Goal: Information Seeking & Learning: Understand process/instructions

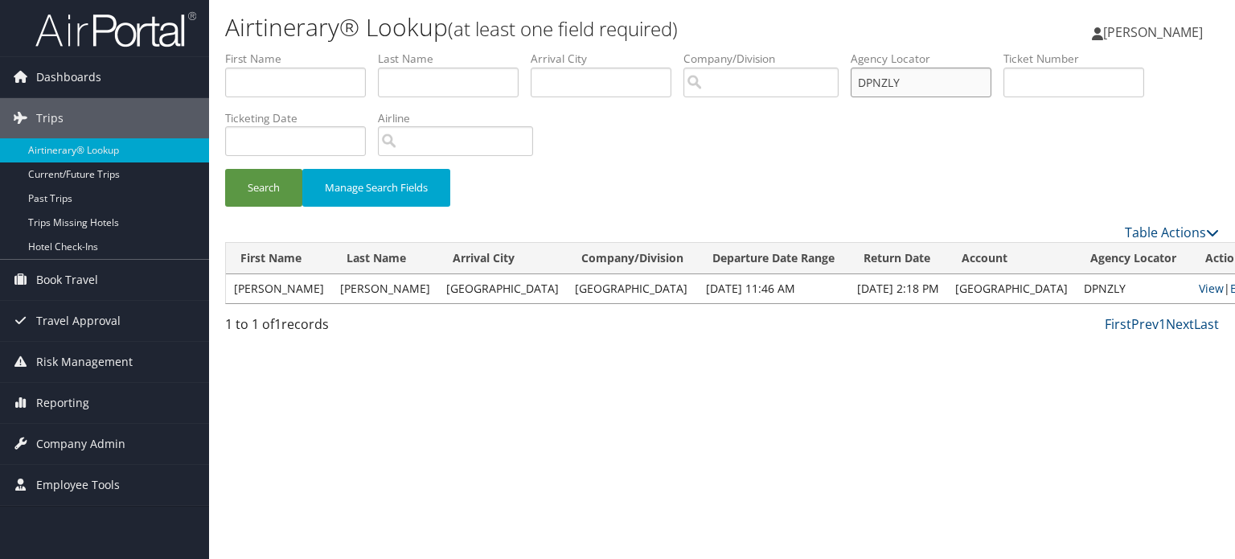
drag, startPoint x: 926, startPoint y: 80, endPoint x: 833, endPoint y: 80, distance: 93.3
click at [833, 51] on ul "First Name Last Name Departure City Arrival City Company/Division Airport/City …" at bounding box center [722, 51] width 994 height 0
paste input "We have confirmed the reservation, and a confirmation email has been sent to yo…"
paste input "Q946G"
type input "DQ946G"
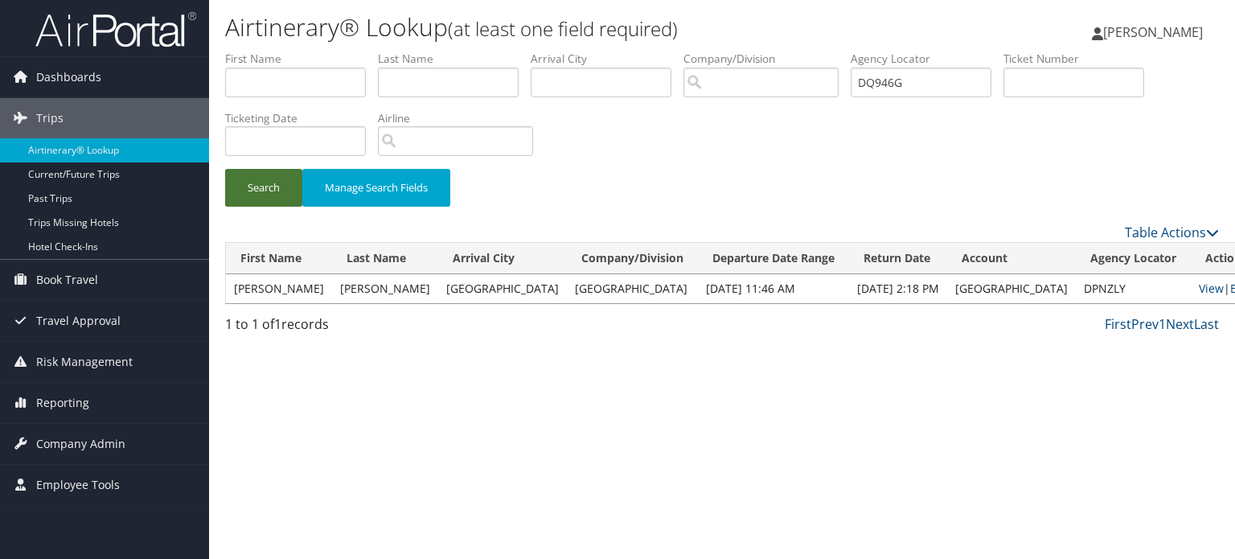
click at [260, 192] on button "Search" at bounding box center [263, 188] width 77 height 38
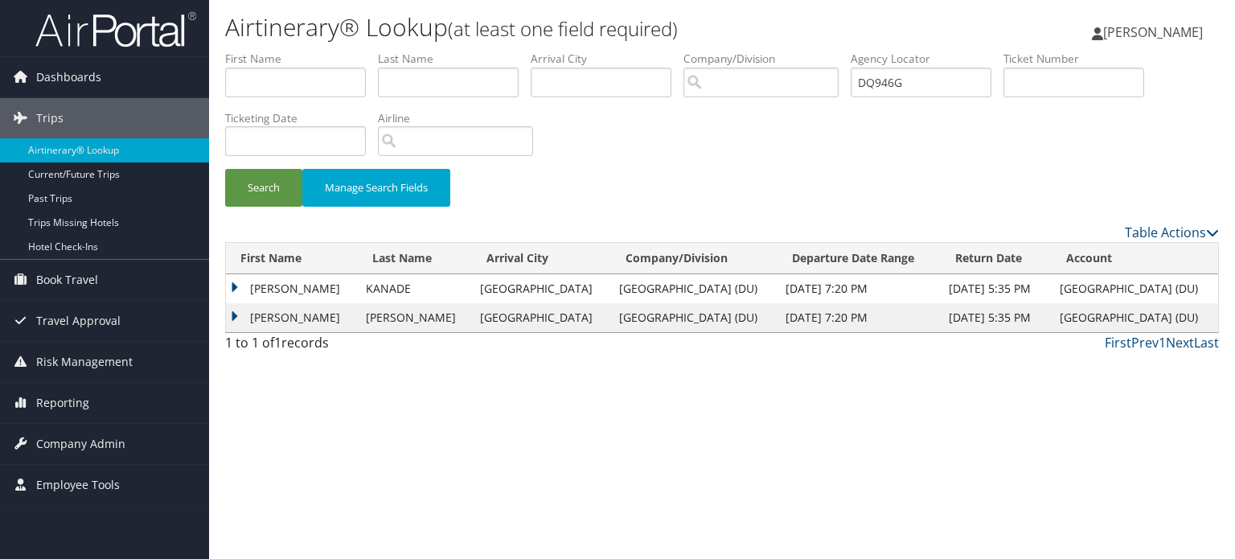
click at [236, 315] on td "LEELA ANAGHA" at bounding box center [292, 317] width 132 height 29
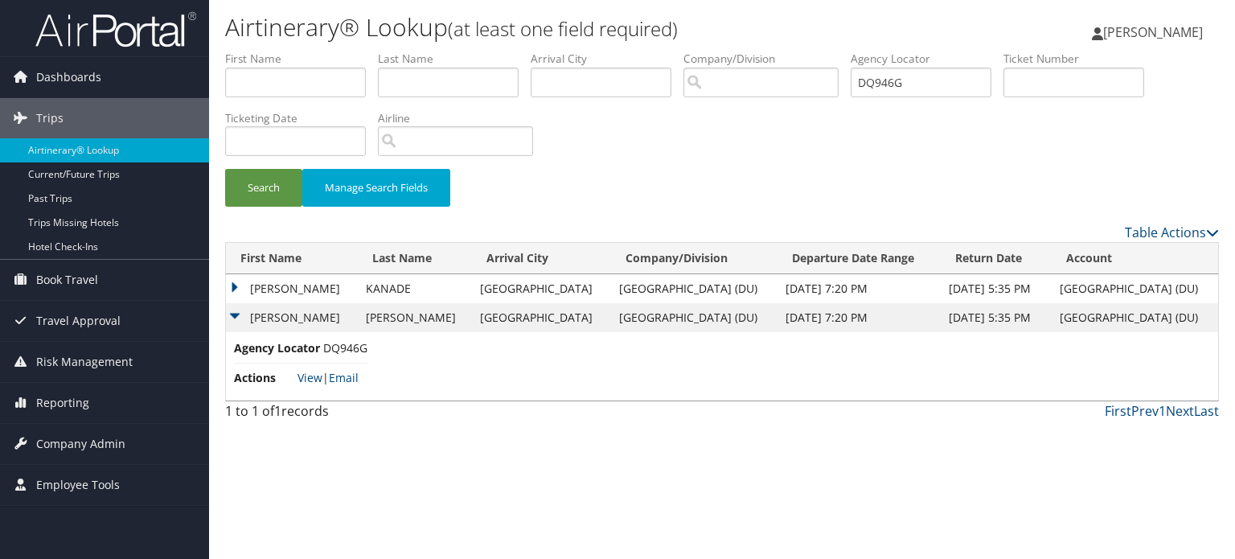
click at [235, 287] on td "SHASHANK VIVEK" at bounding box center [292, 288] width 132 height 29
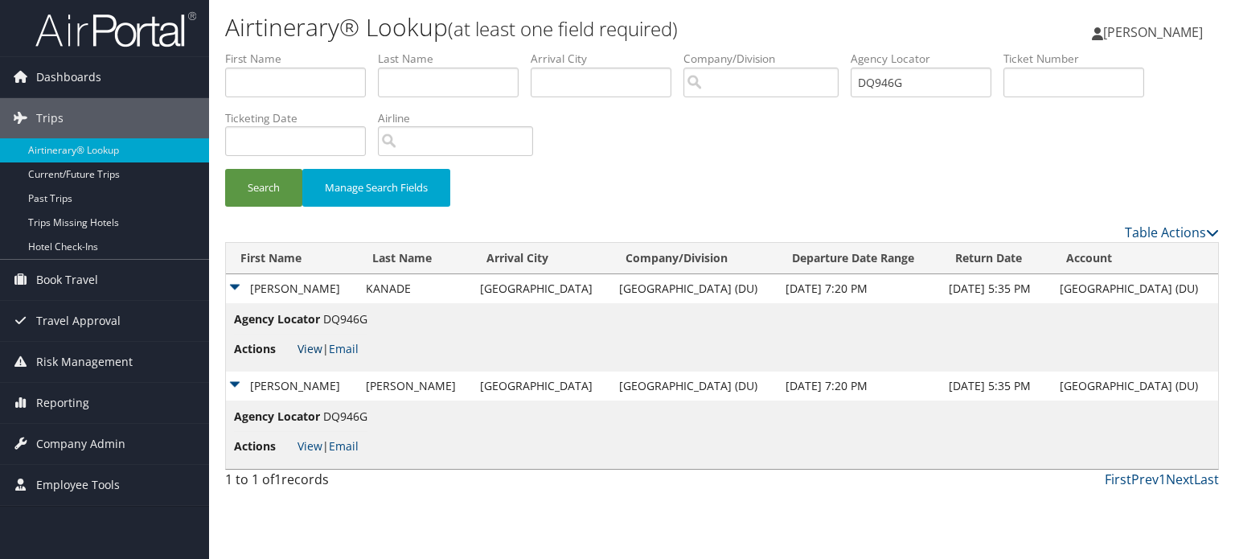
click at [307, 343] on link "View" at bounding box center [309, 348] width 25 height 15
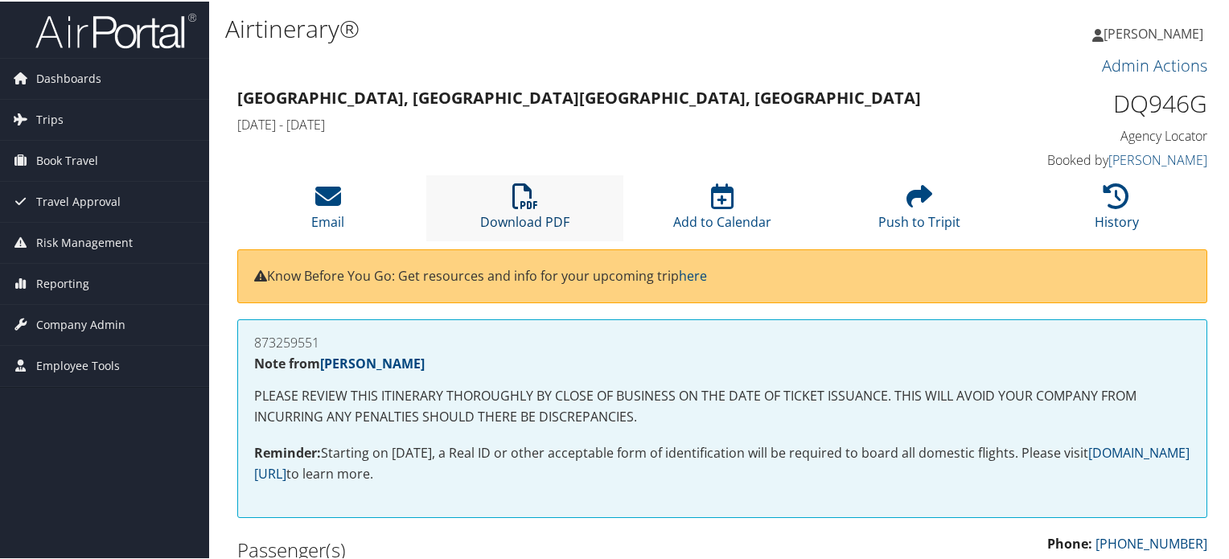
click at [529, 194] on icon at bounding box center [525, 195] width 26 height 26
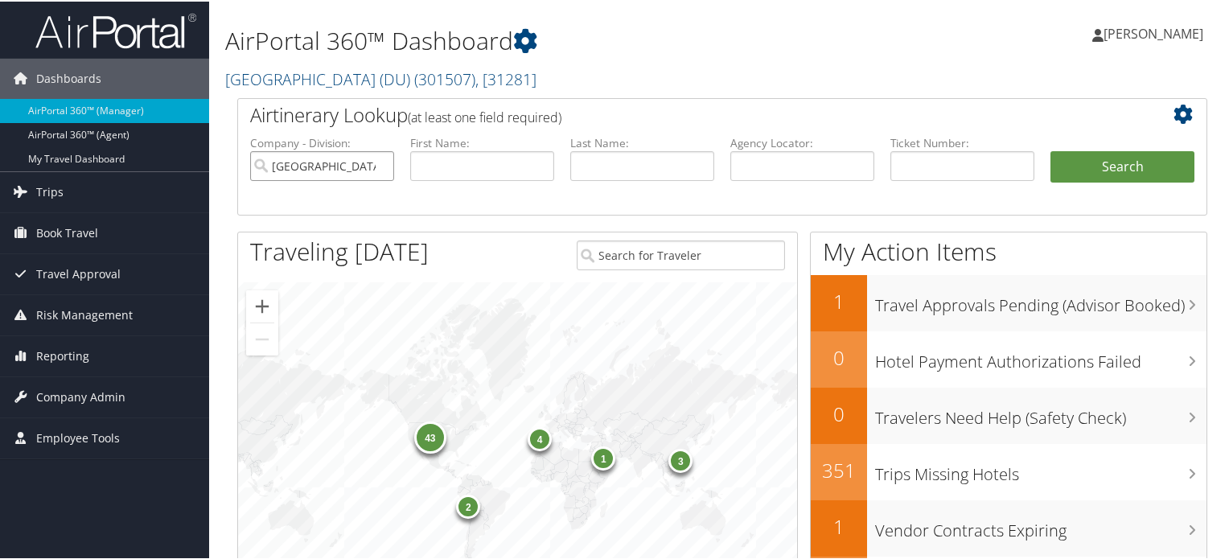
click at [379, 165] on input "University of Denver (DU)" at bounding box center [322, 165] width 144 height 30
click at [331, 163] on input "search" at bounding box center [322, 165] width 144 height 30
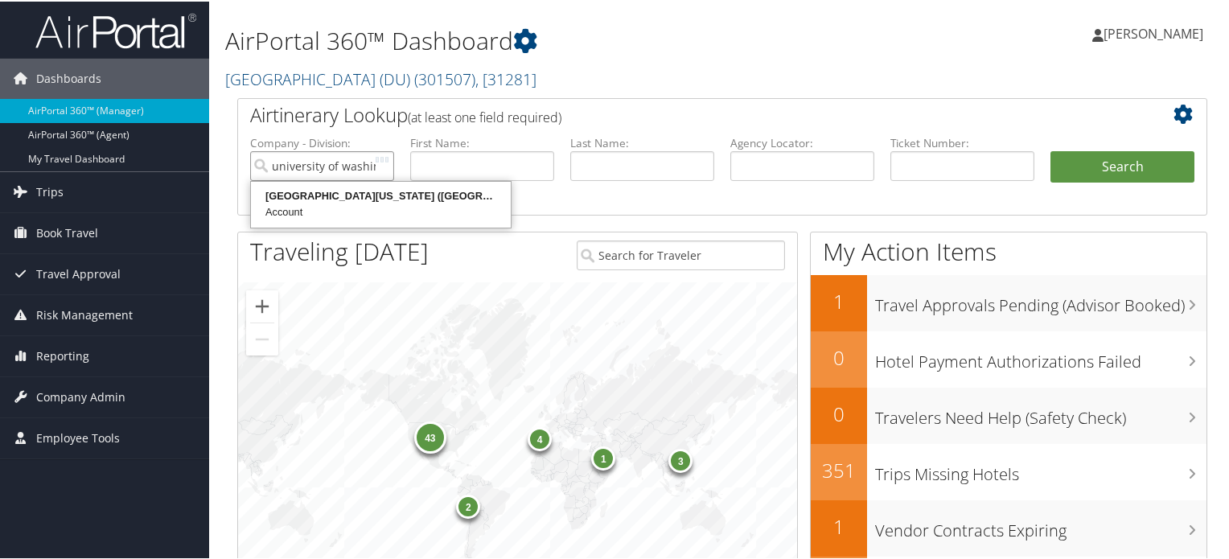
scroll to position [0, 6]
click at [348, 194] on div "University of Washington (UW) (7883)" at bounding box center [380, 195] width 255 height 16
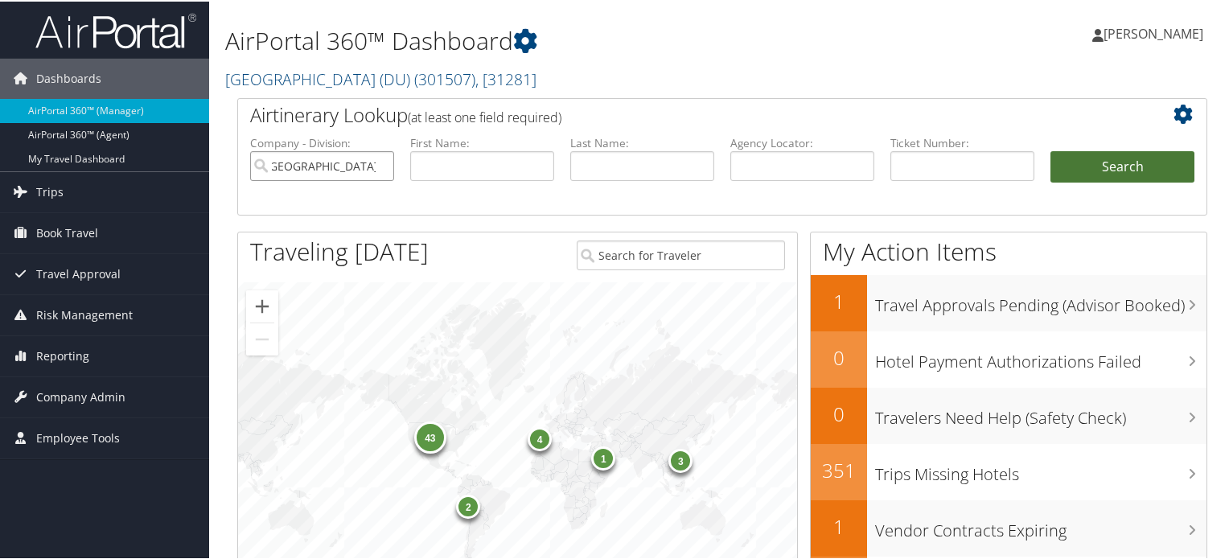
type input "[GEOGRAPHIC_DATA][US_STATE] ([GEOGRAPHIC_DATA])"
click at [1108, 163] on button "Search" at bounding box center [1122, 166] width 144 height 32
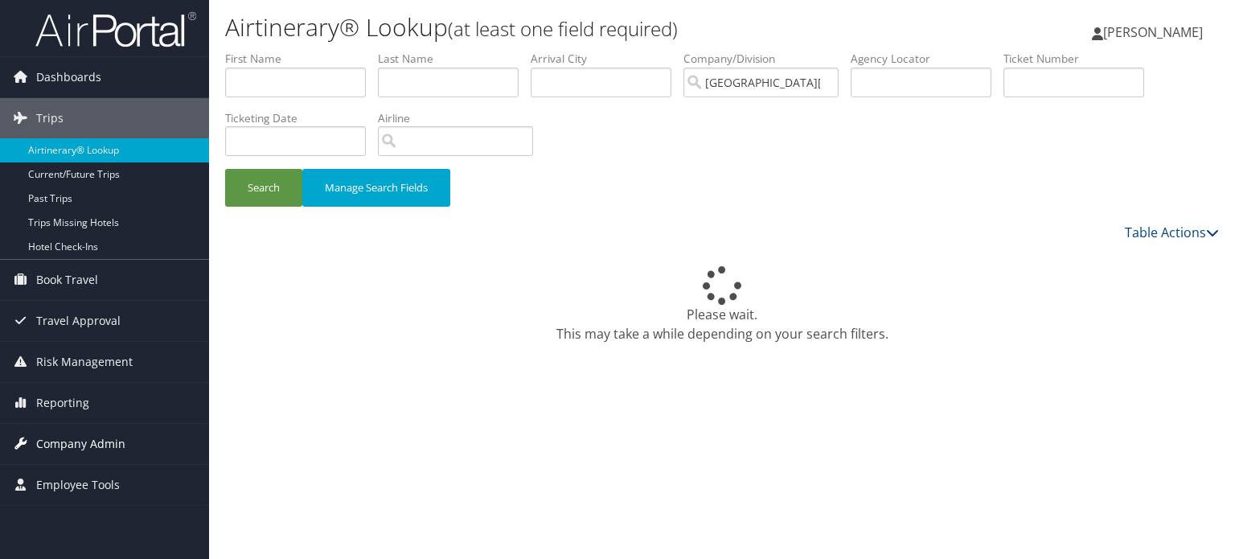
click at [75, 444] on span "Company Admin" at bounding box center [80, 444] width 89 height 40
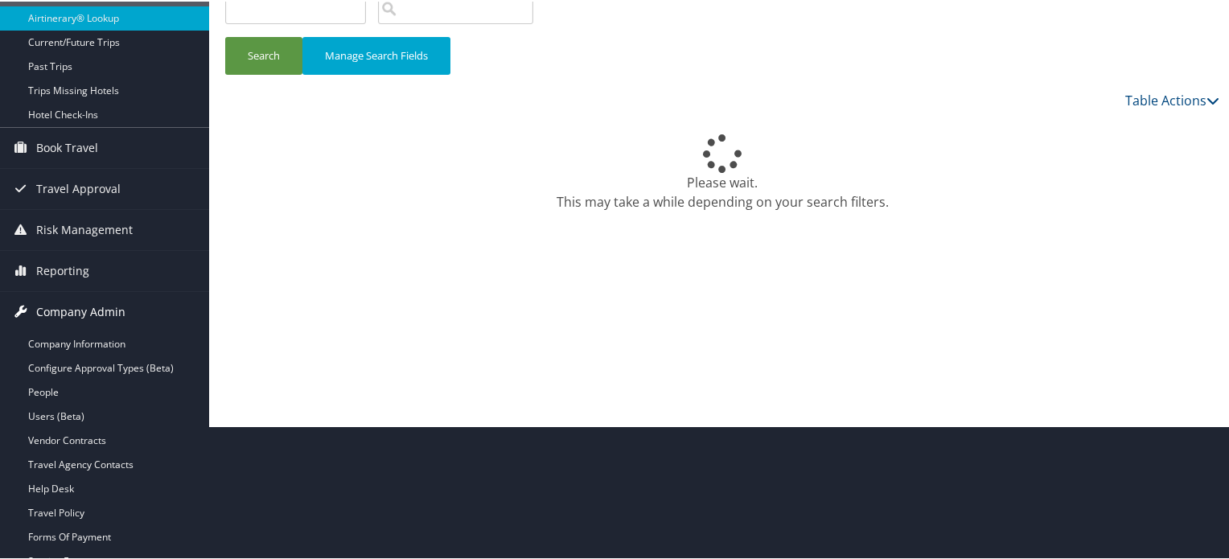
scroll to position [322, 0]
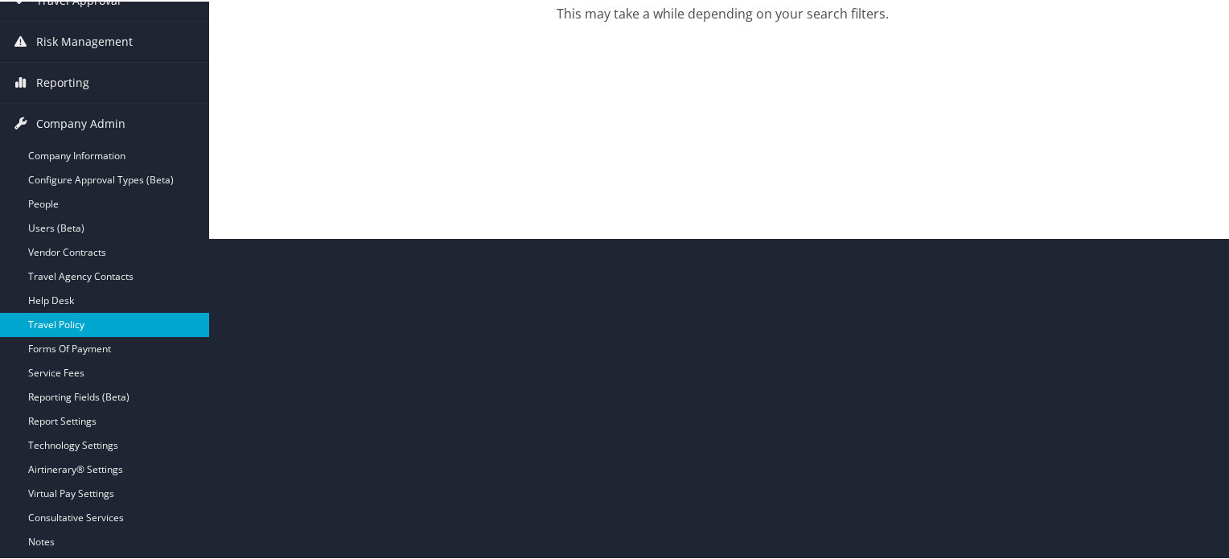
click at [74, 326] on link "Travel Policy" at bounding box center [104, 323] width 209 height 24
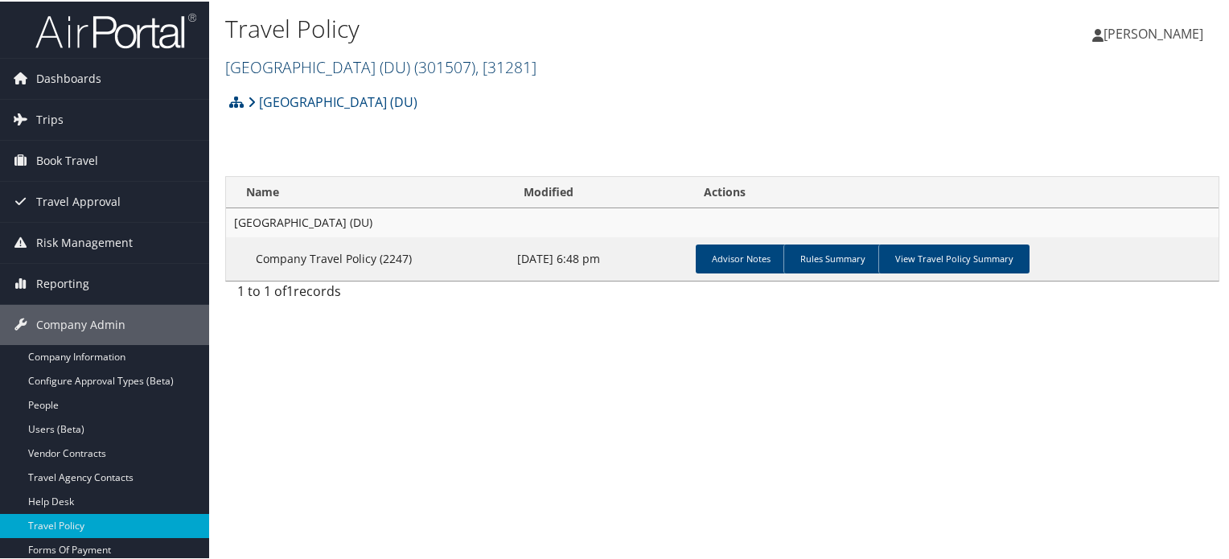
click at [466, 64] on span "( 301507 )" at bounding box center [444, 66] width 61 height 22
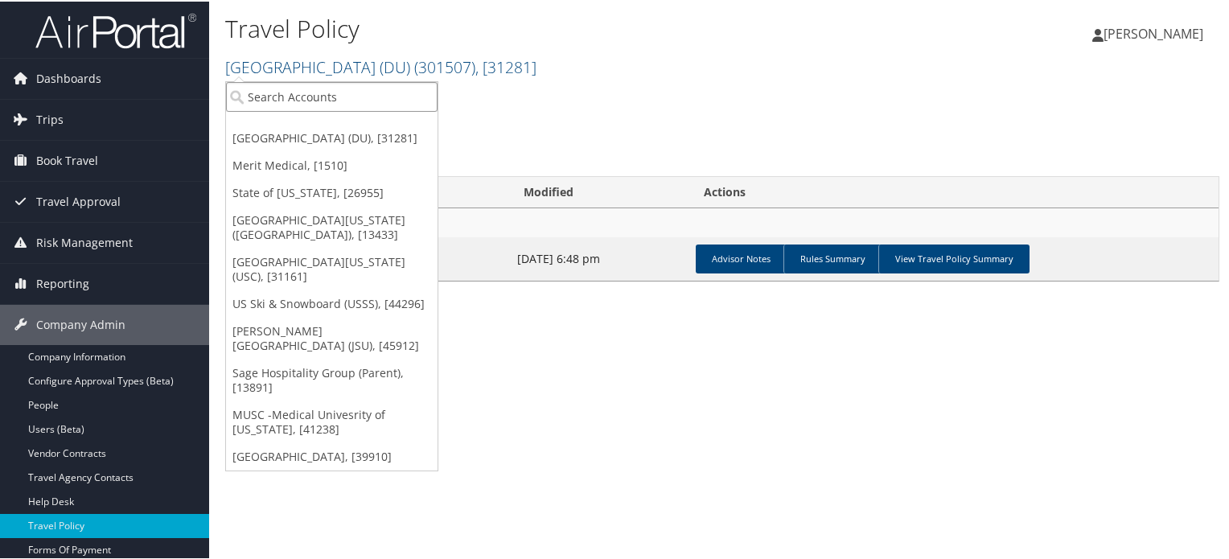
click at [408, 91] on input "search" at bounding box center [331, 95] width 211 height 30
type input "uw"
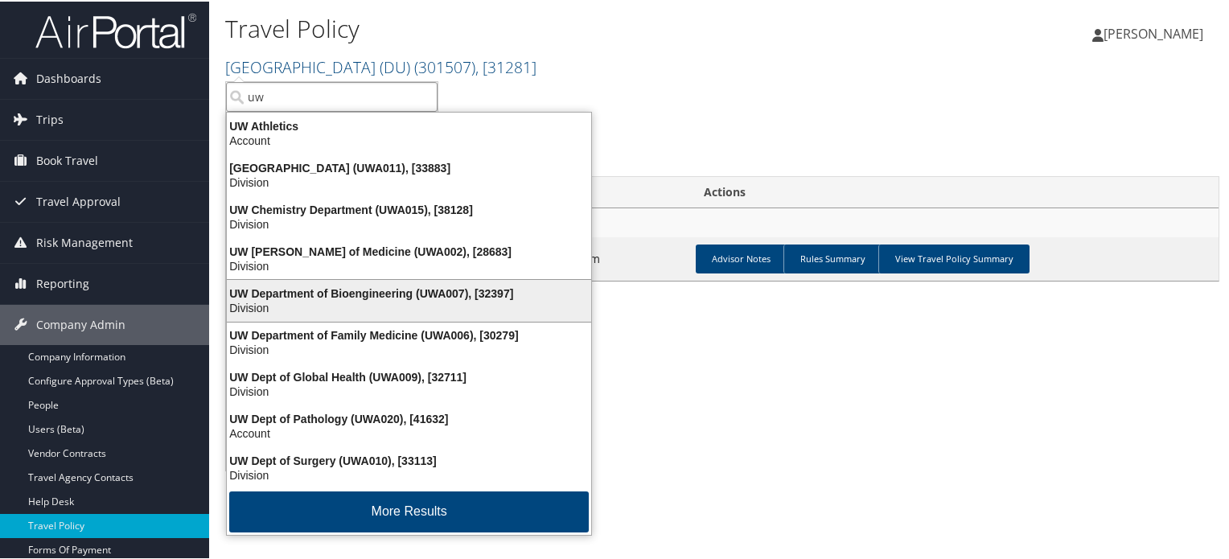
scroll to position [2, 0]
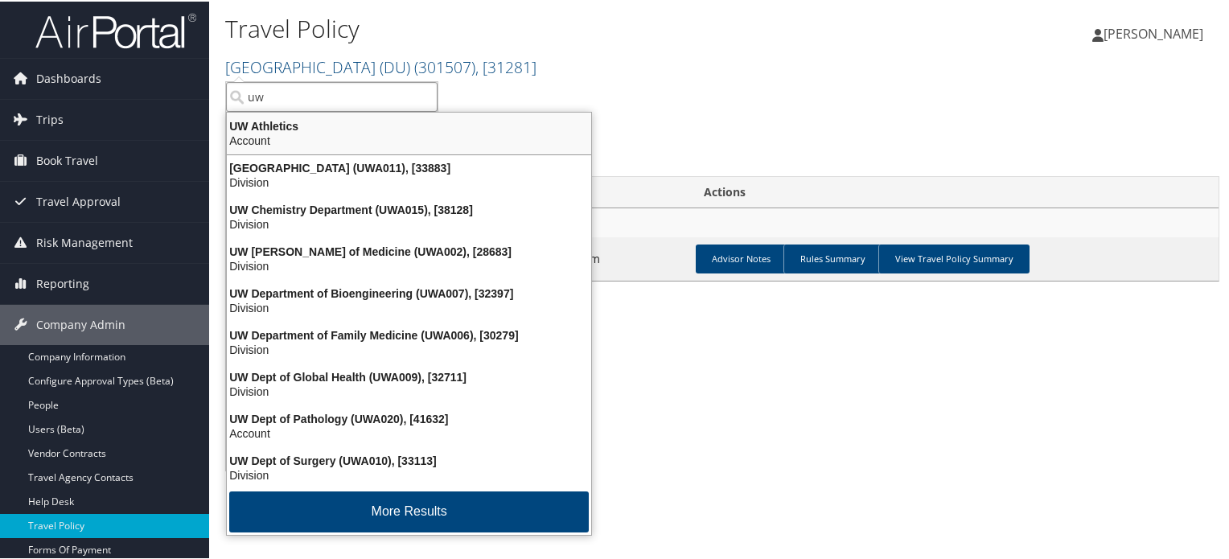
click at [298, 89] on input "uw" at bounding box center [331, 95] width 211 height 30
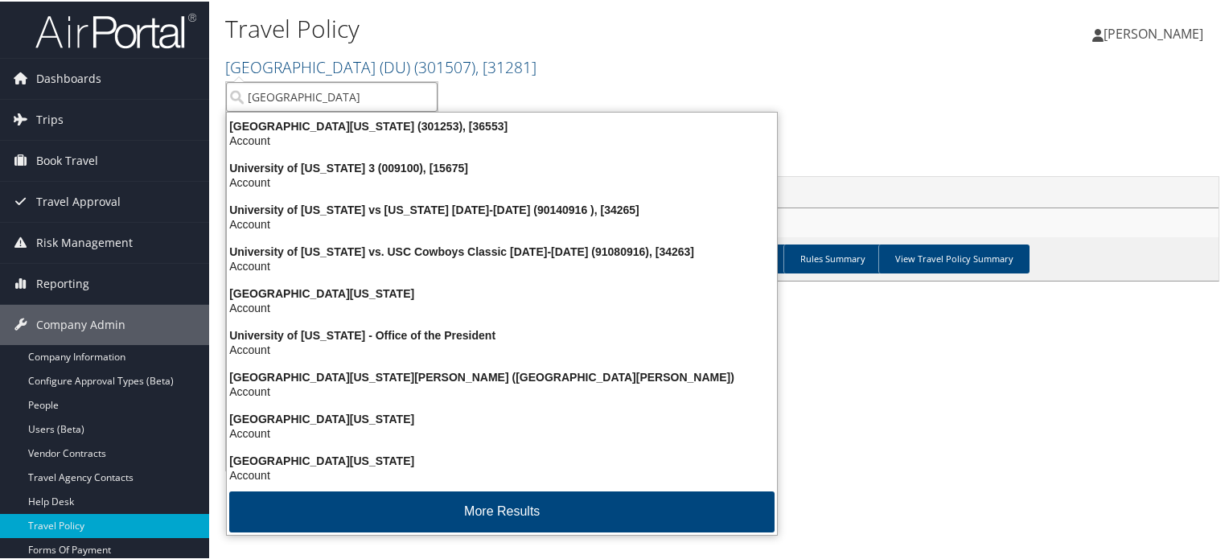
type input "university of washin"
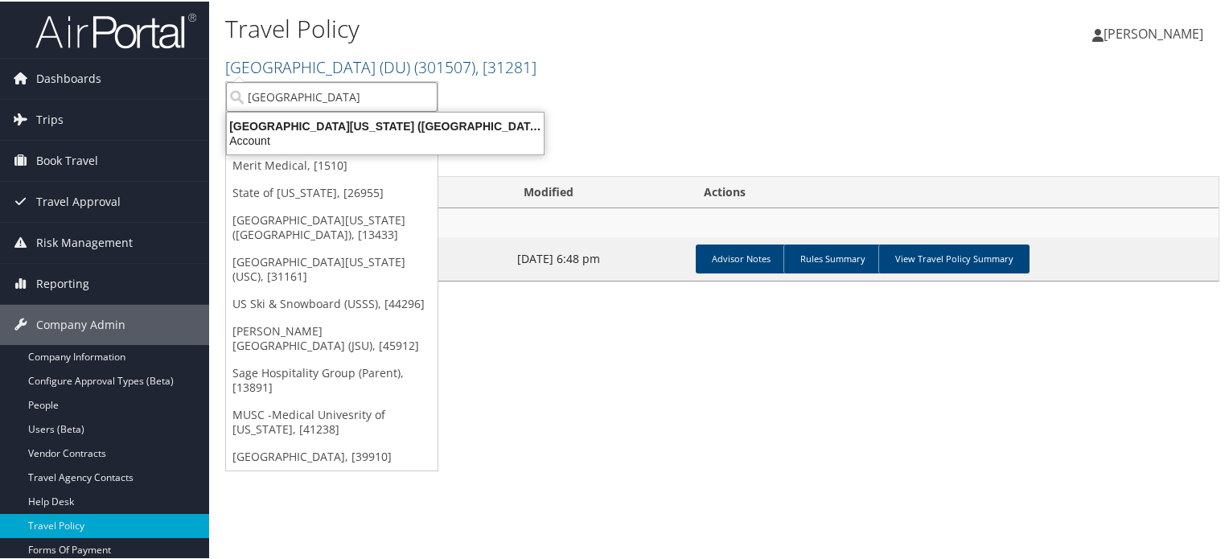
scroll to position [0, 0]
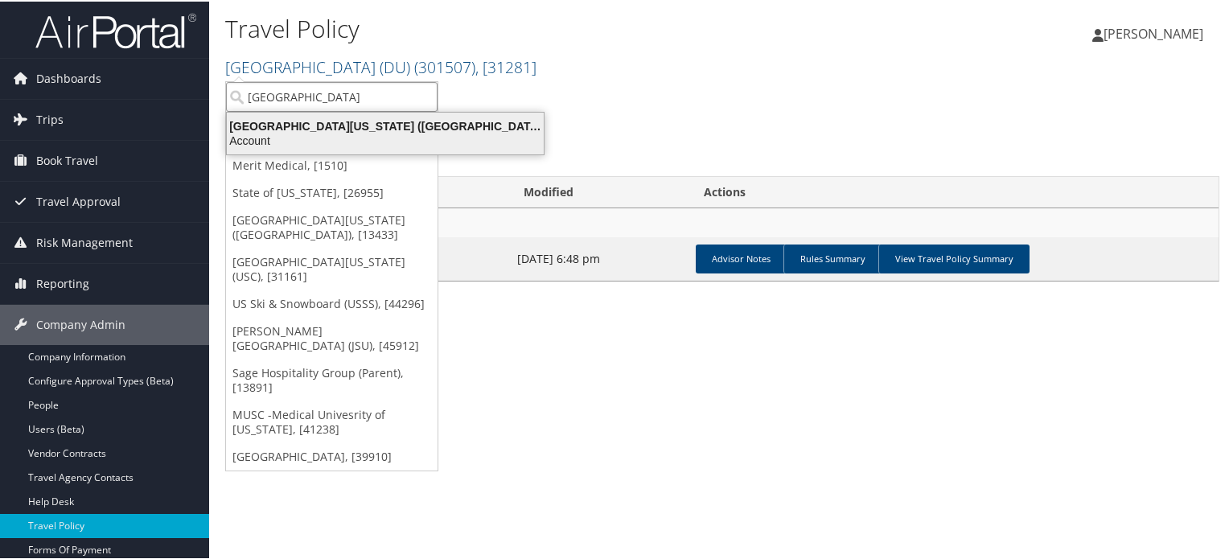
click at [312, 129] on div "University of Washington (UW) (7883), [13433]" at bounding box center [385, 124] width 336 height 14
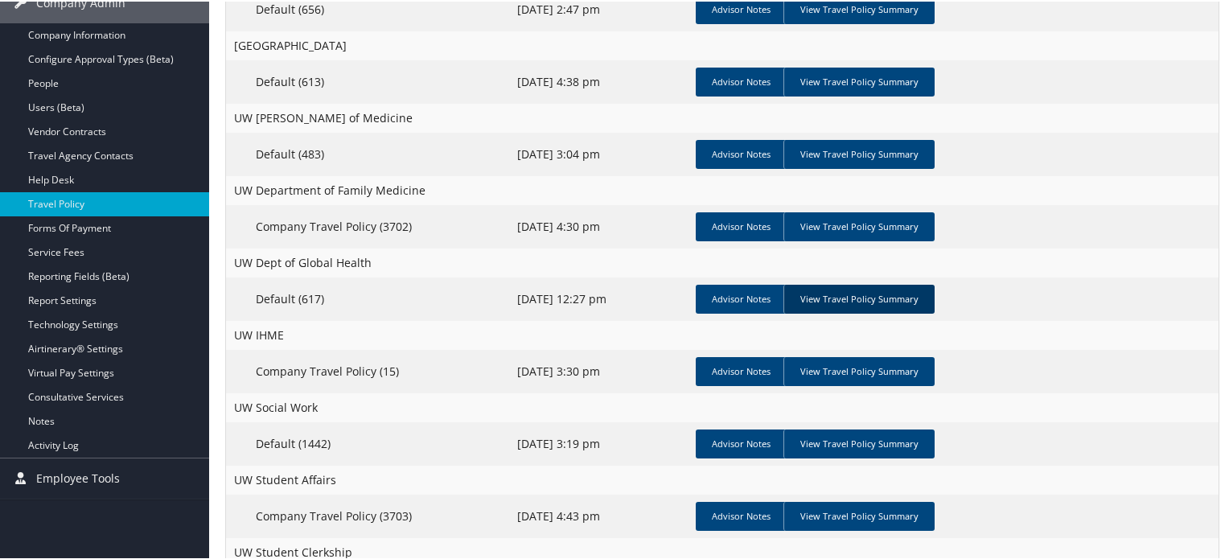
scroll to position [400, 0]
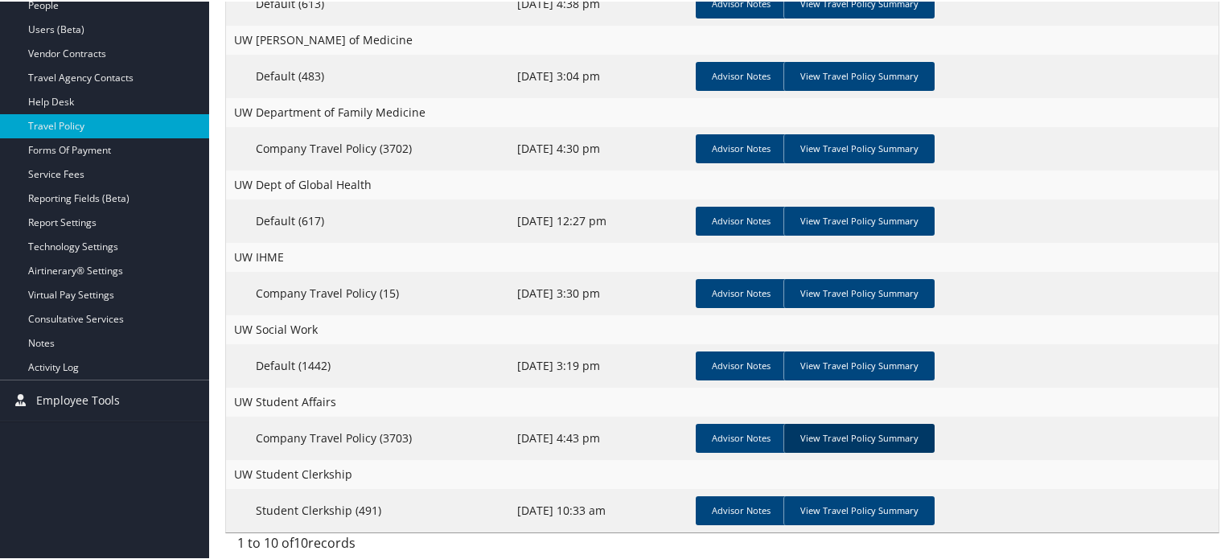
click at [869, 436] on link "View Travel Policy Summary" at bounding box center [858, 436] width 151 height 29
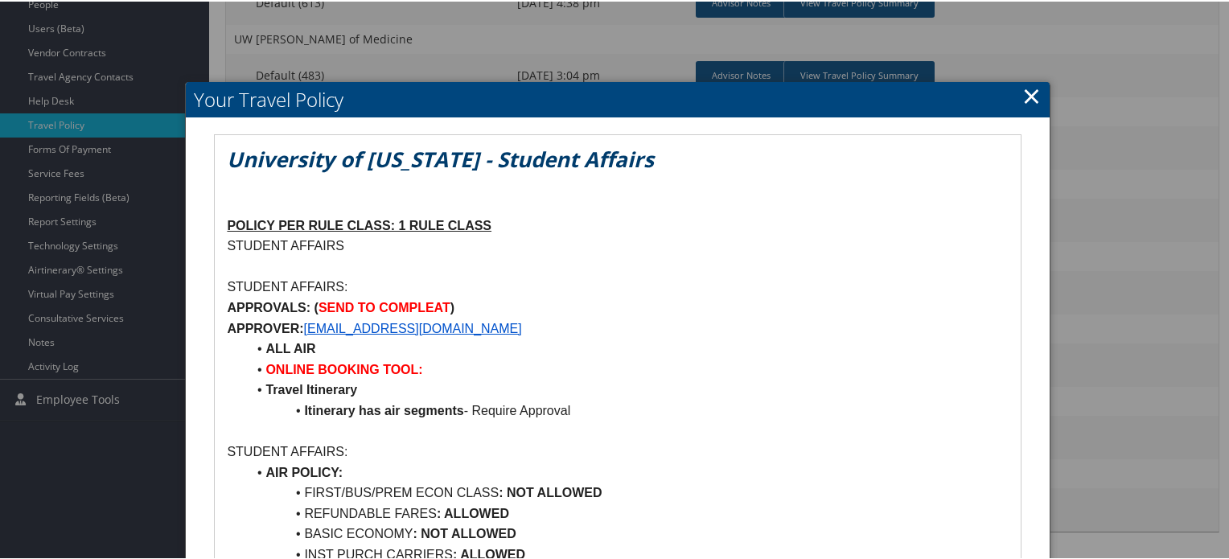
click at [1028, 97] on link "×" at bounding box center [1031, 94] width 18 height 32
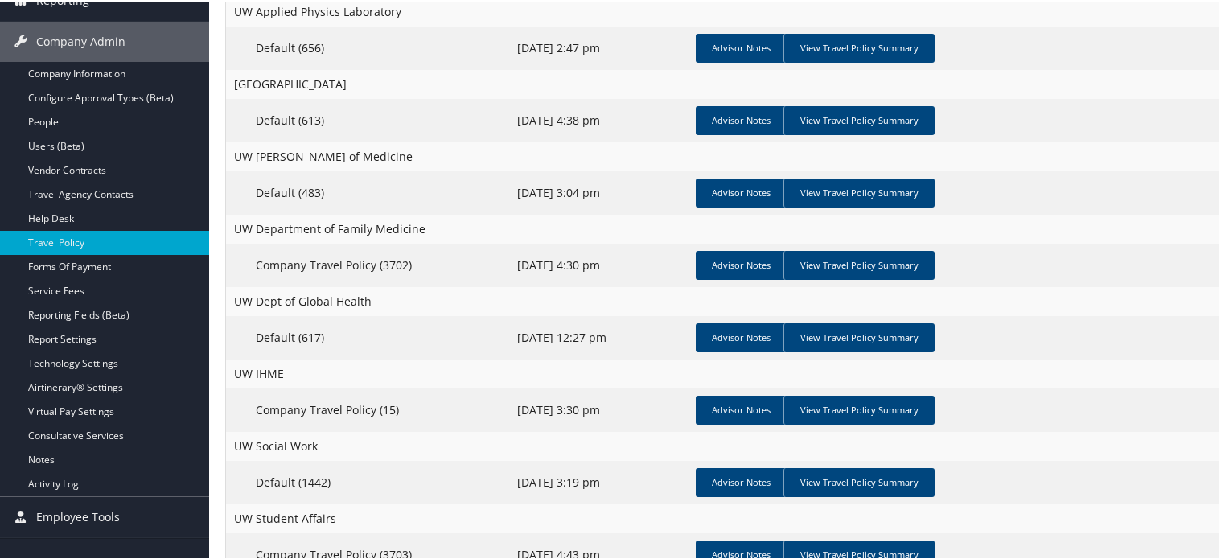
scroll to position [0, 0]
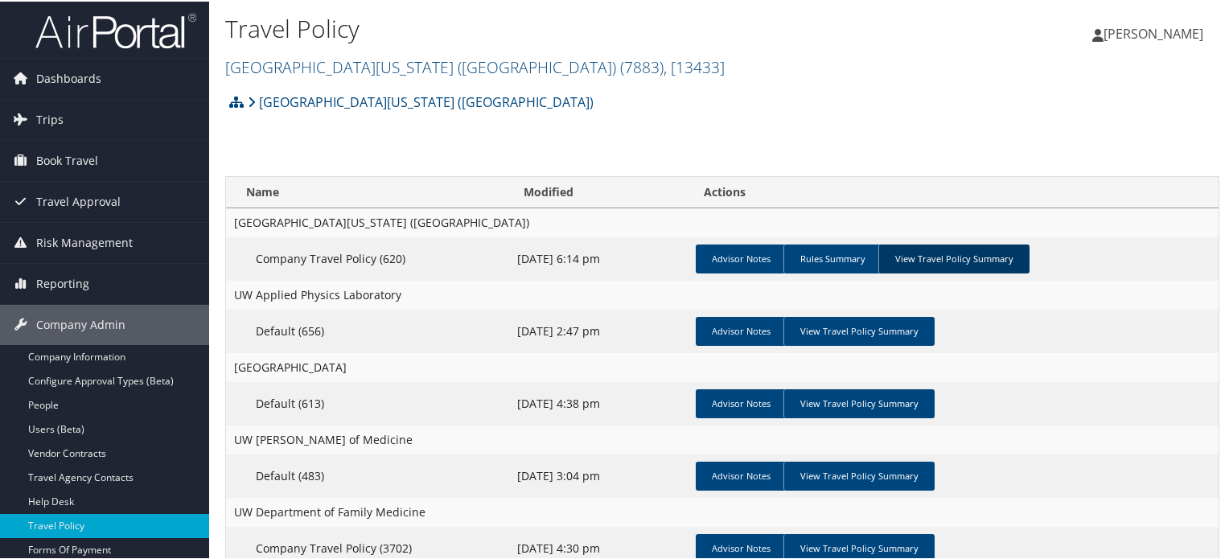
click at [924, 252] on link "View Travel Policy Summary" at bounding box center [953, 257] width 151 height 29
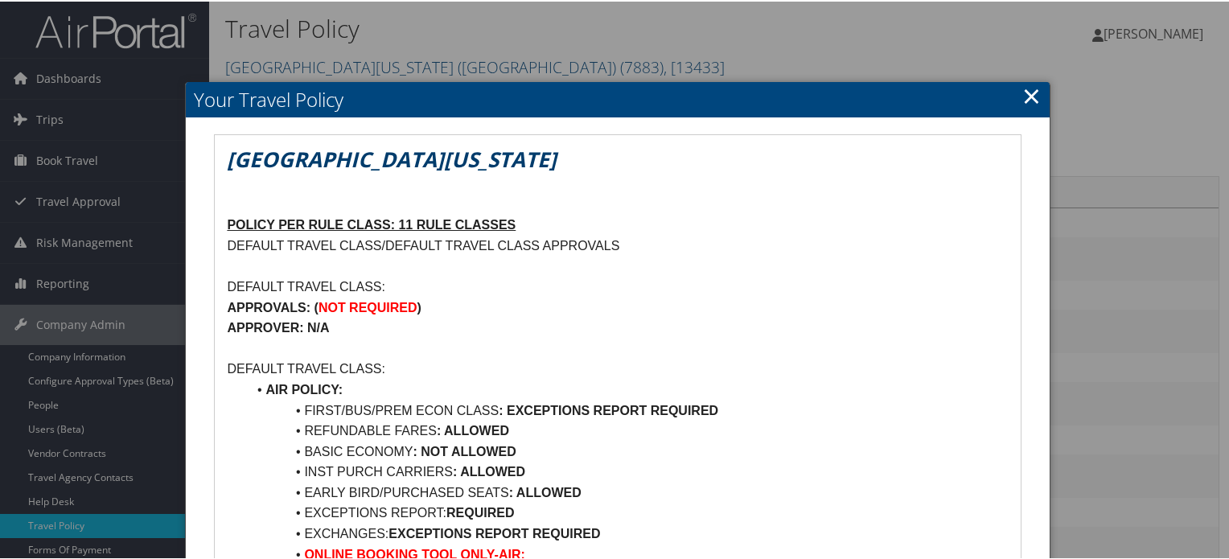
click at [1026, 92] on link "×" at bounding box center [1031, 94] width 18 height 32
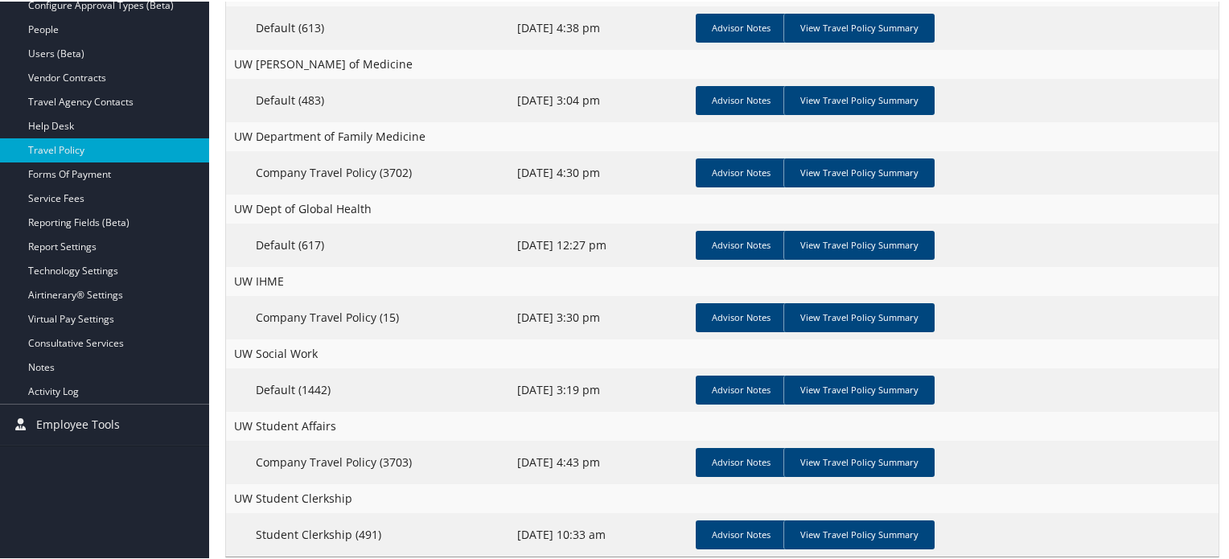
scroll to position [400, 0]
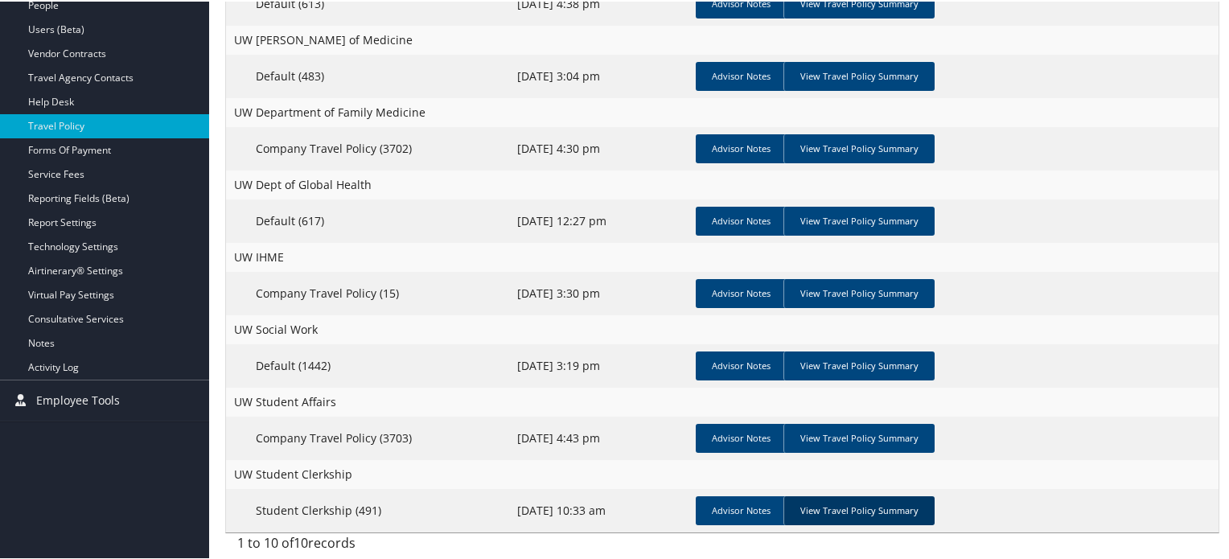
click at [831, 507] on link "View Travel Policy Summary" at bounding box center [858, 508] width 151 height 29
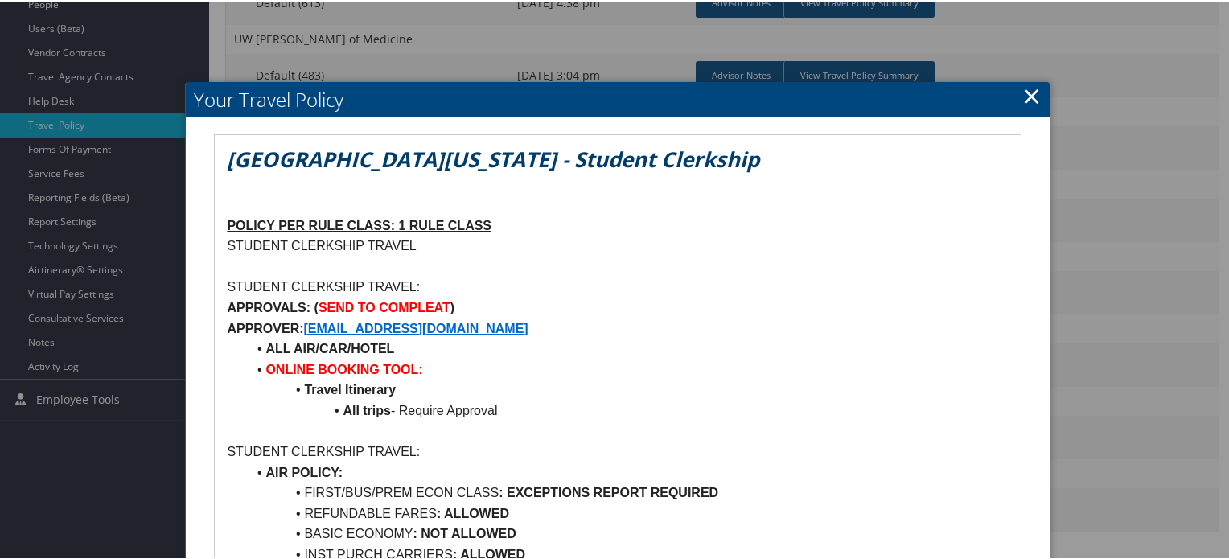
click at [1029, 92] on link "×" at bounding box center [1031, 94] width 18 height 32
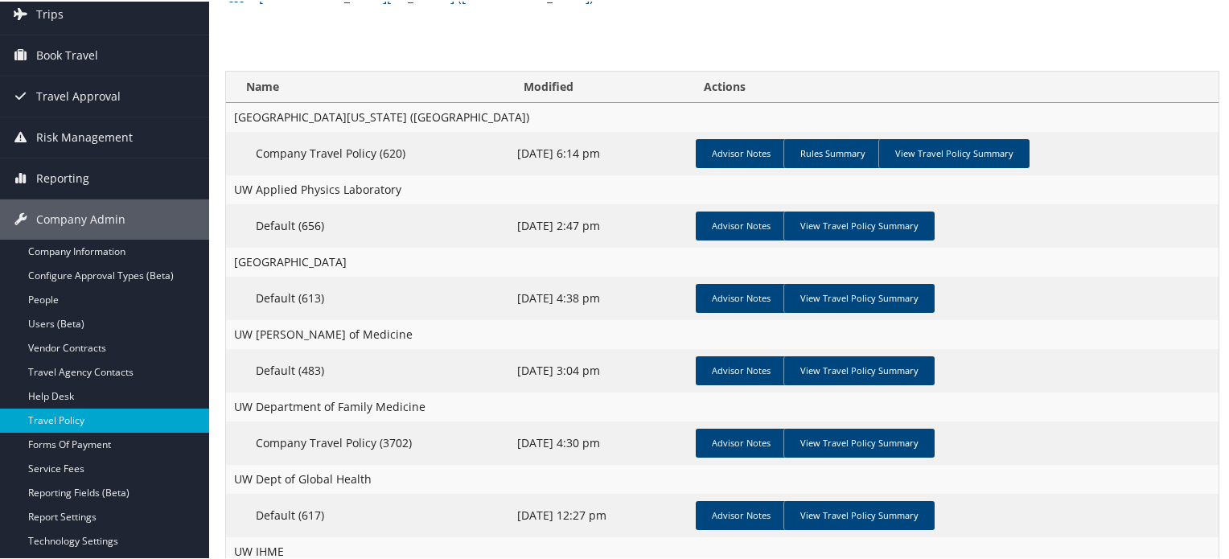
scroll to position [0, 0]
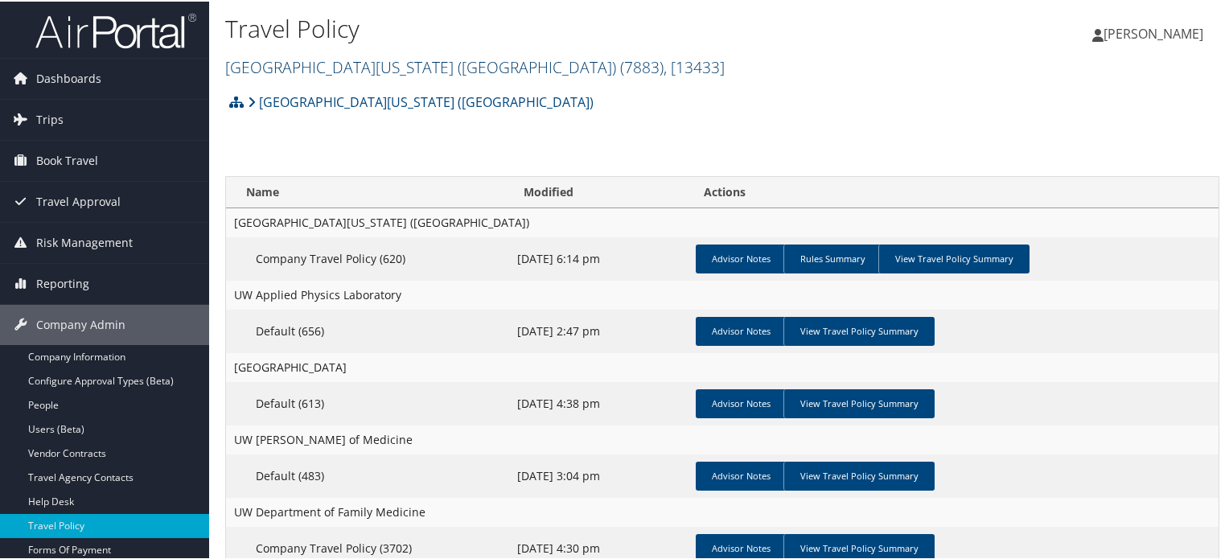
click at [299, 66] on link "[GEOGRAPHIC_DATA][US_STATE] ([GEOGRAPHIC_DATA]) ( 7883 ) , [ 13433 ]" at bounding box center [474, 66] width 499 height 22
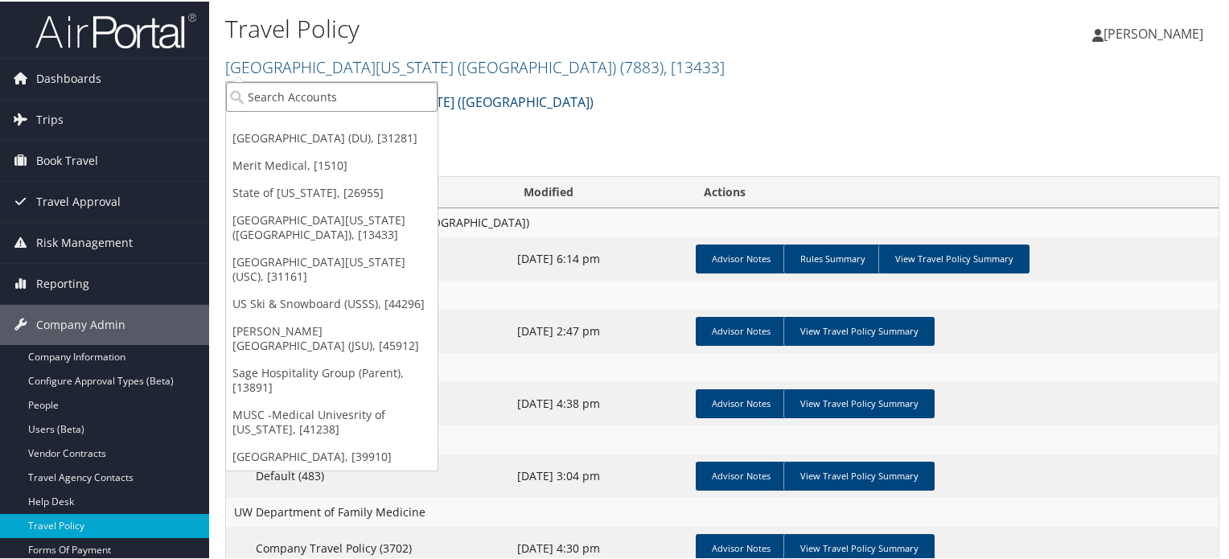
click at [311, 92] on input "search" at bounding box center [331, 95] width 211 height 30
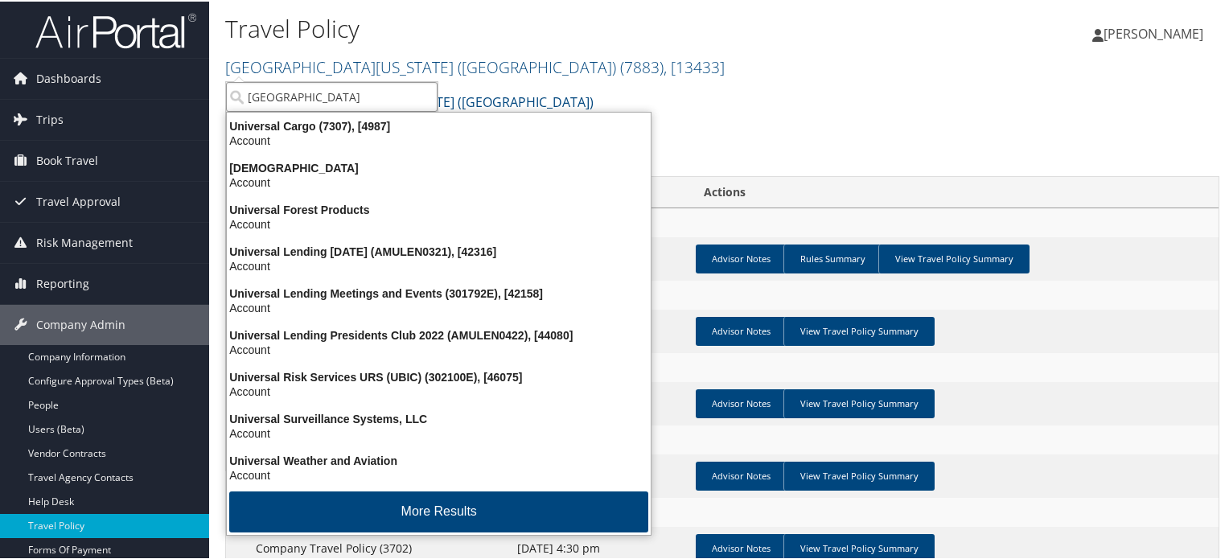
type input "university of san die"
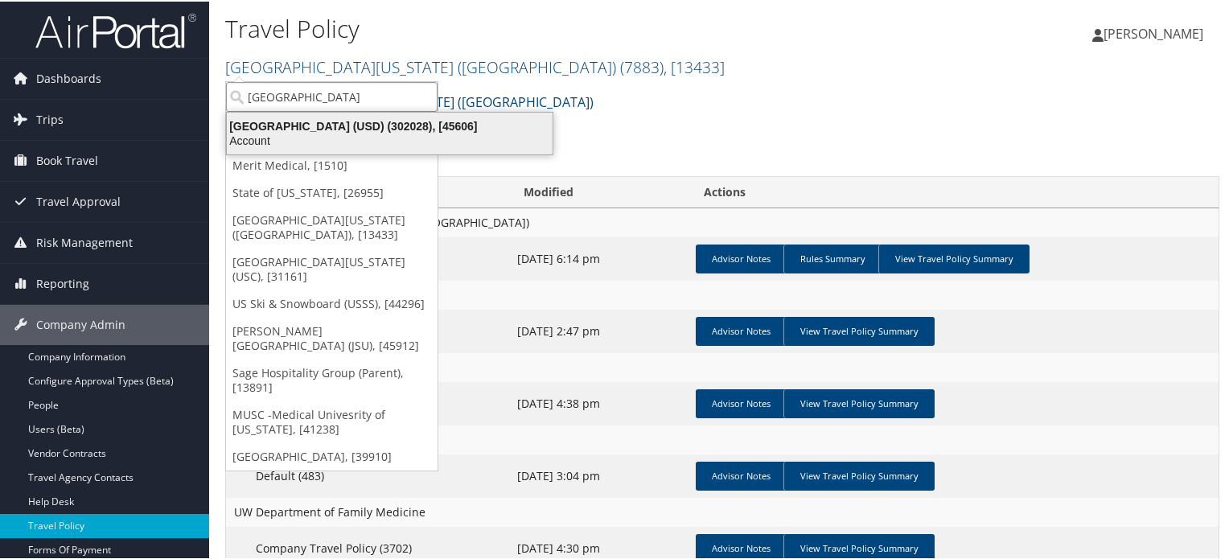
click at [431, 137] on div "Account" at bounding box center [389, 139] width 345 height 14
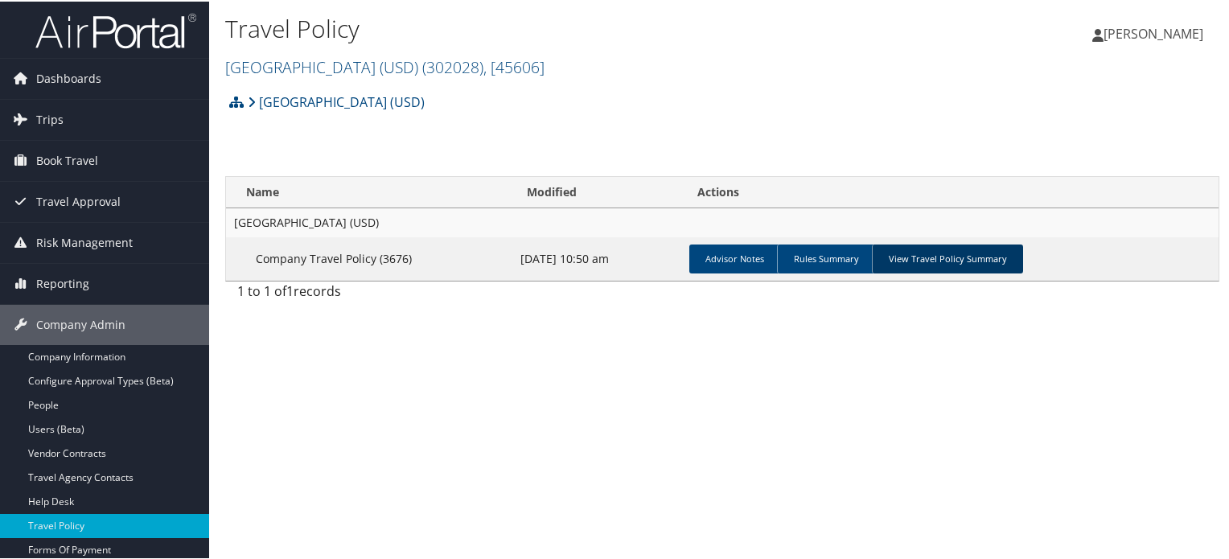
click at [946, 257] on link "View Travel Policy Summary" at bounding box center [947, 257] width 151 height 29
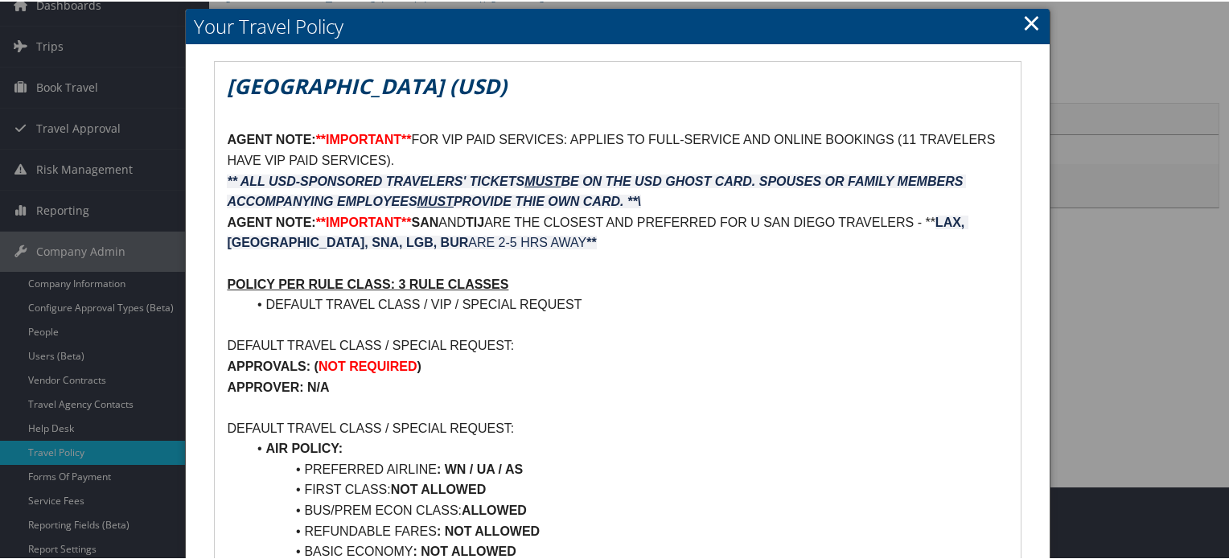
scroll to position [74, 0]
